Goal: Task Accomplishment & Management: Manage account settings

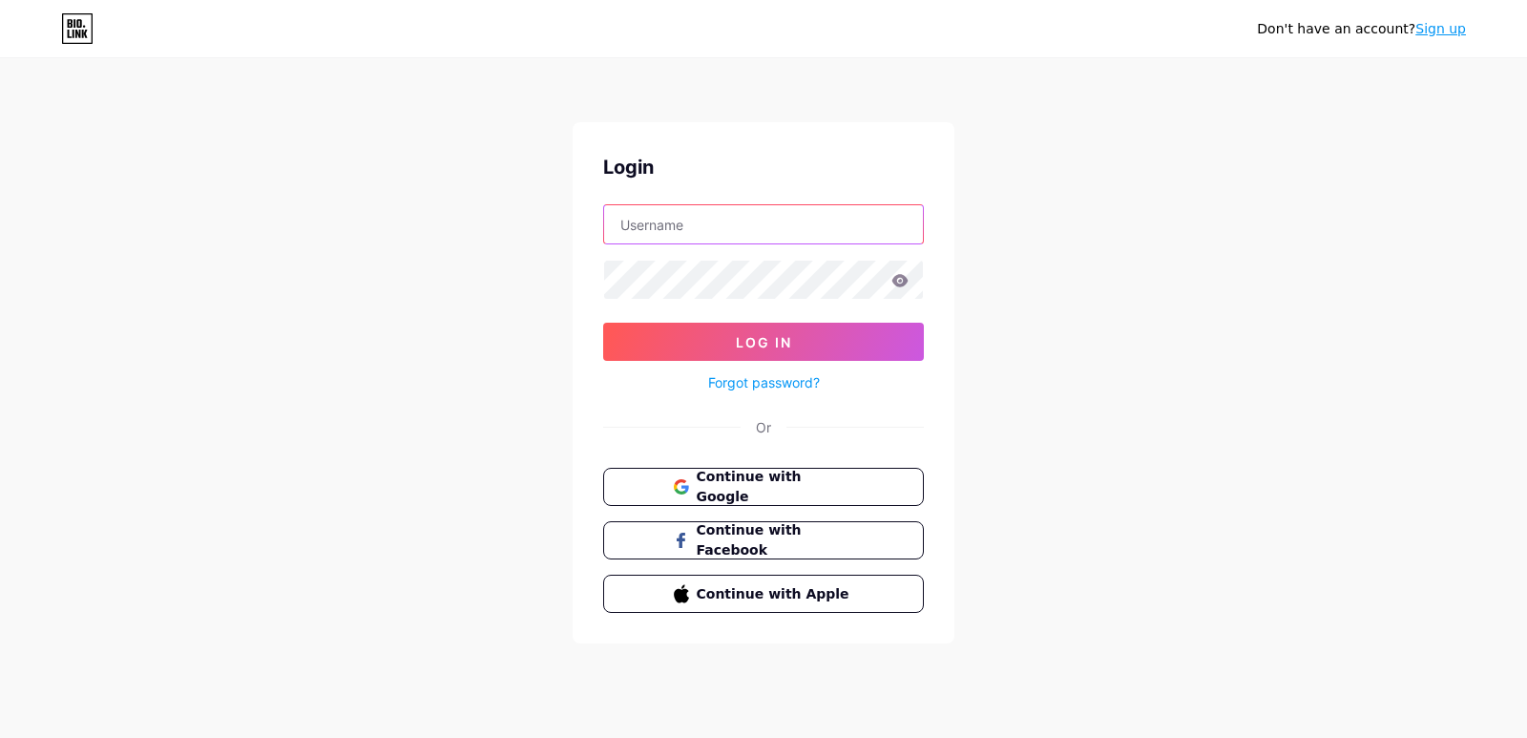
type input "[EMAIL_ADDRESS][DOMAIN_NAME]"
click at [905, 281] on icon at bounding box center [900, 280] width 16 height 12
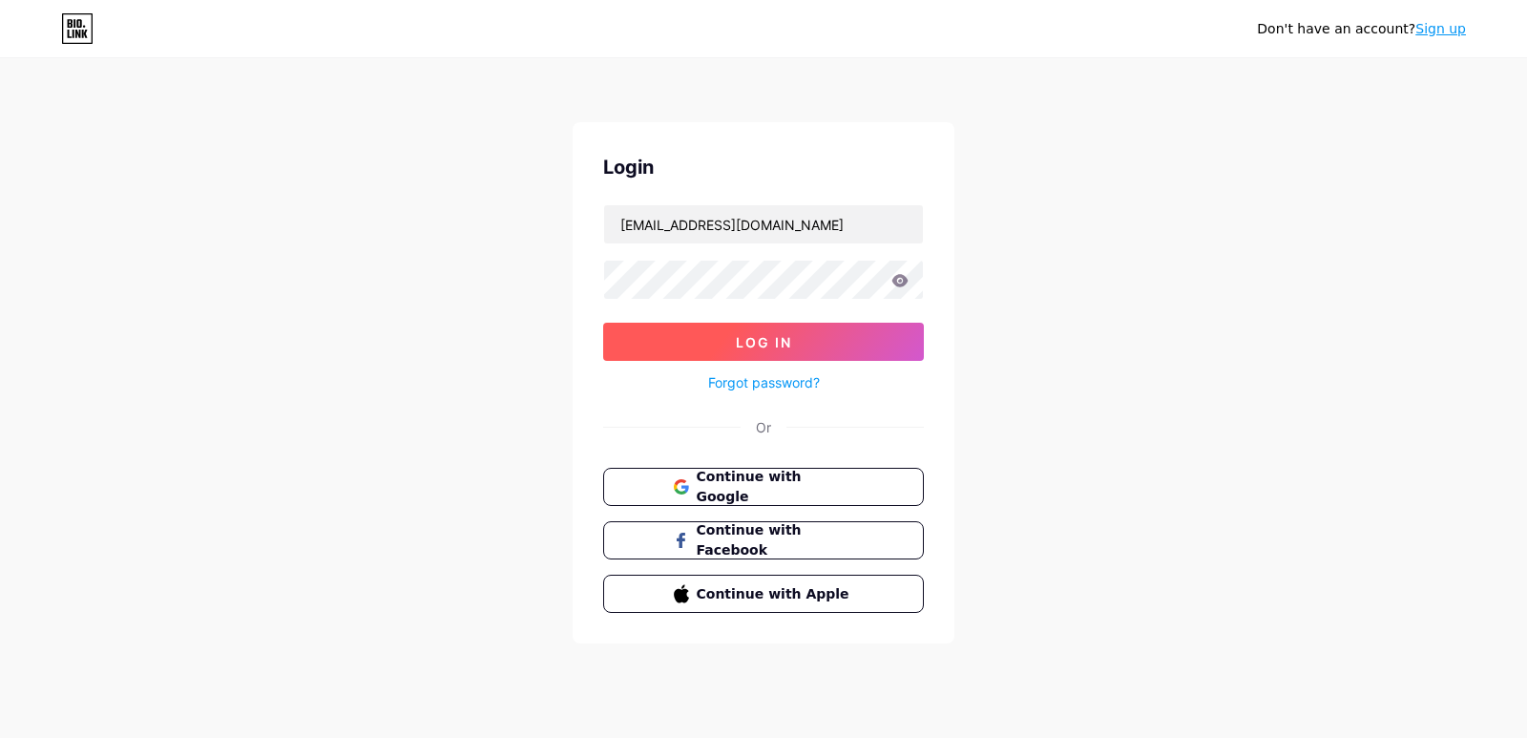
click at [856, 337] on button "Log In" at bounding box center [763, 341] width 321 height 38
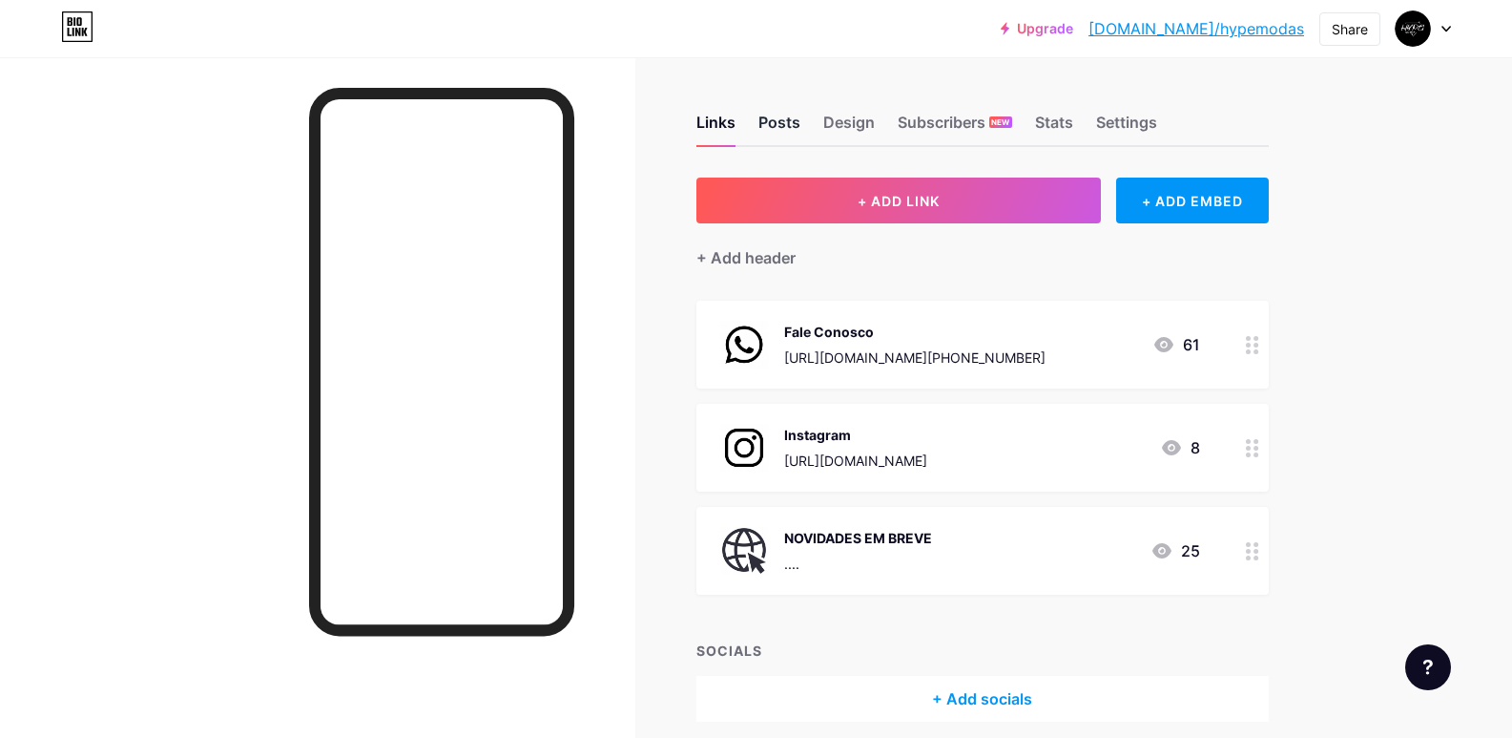
click at [776, 125] on div "Posts" at bounding box center [780, 128] width 42 height 34
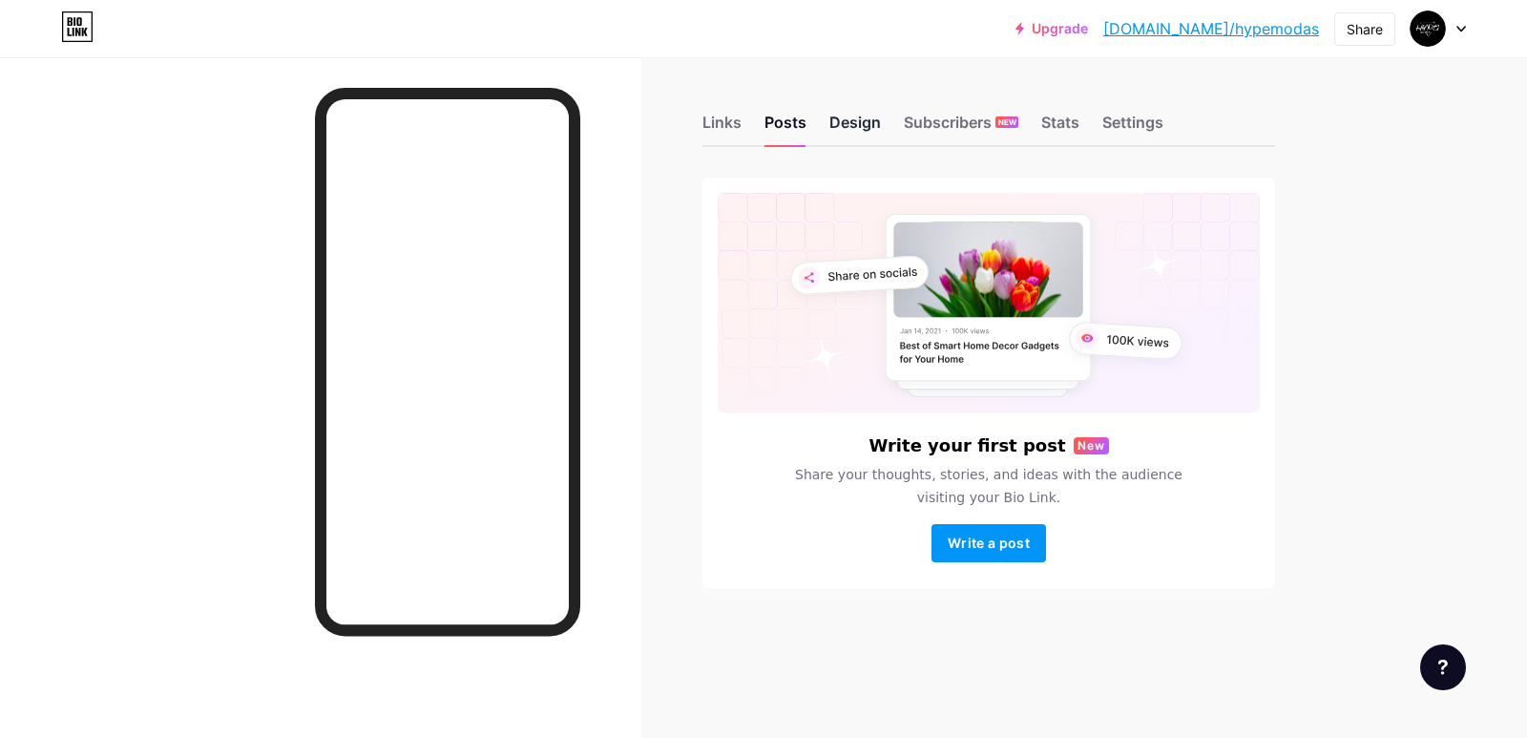
click at [848, 120] on div "Design" at bounding box center [855, 128] width 52 height 34
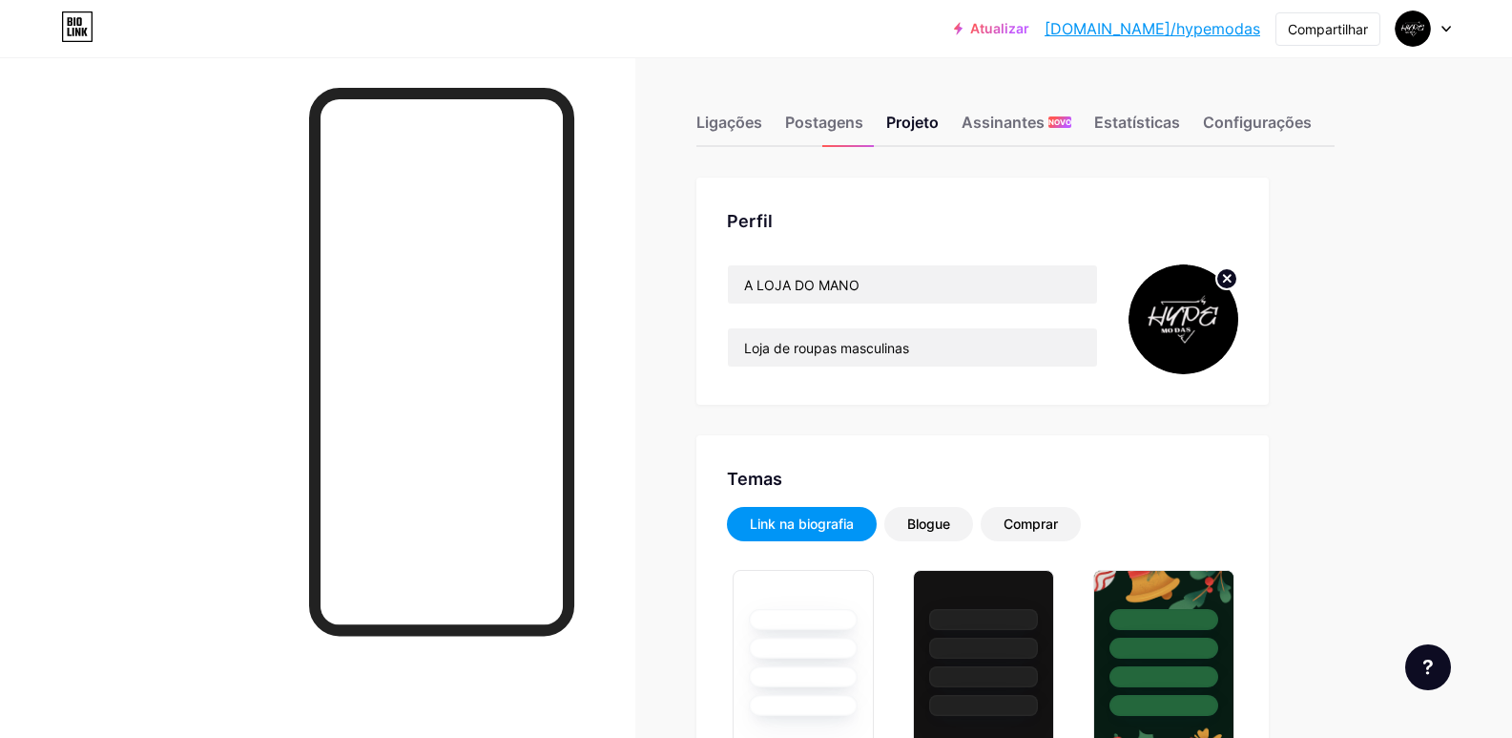
type input "#ababab"
type input "#ffffff"
click at [825, 117] on font "Postagens" at bounding box center [824, 122] width 78 height 19
